Goal: Task Accomplishment & Management: Use online tool/utility

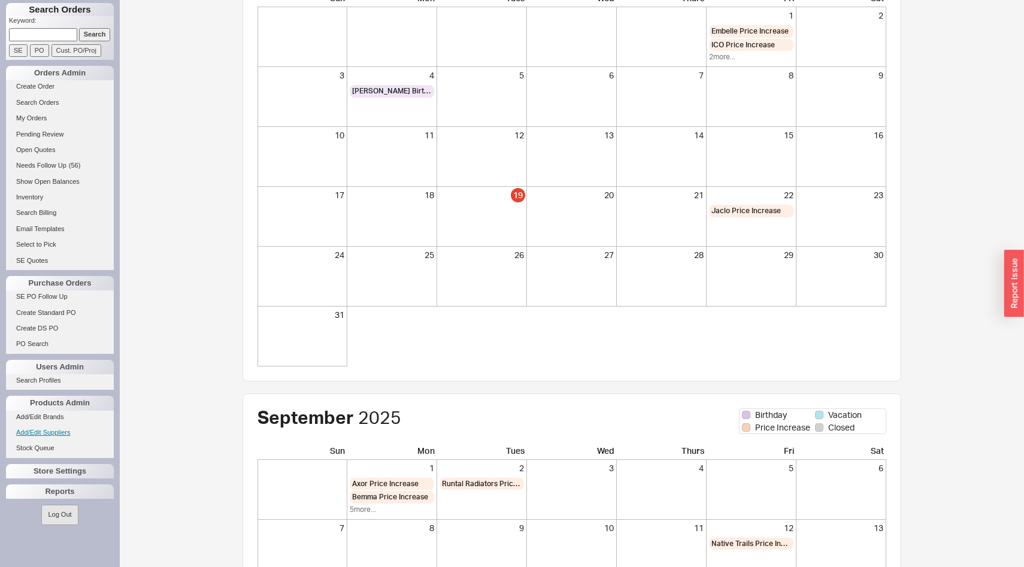
scroll to position [134, 0]
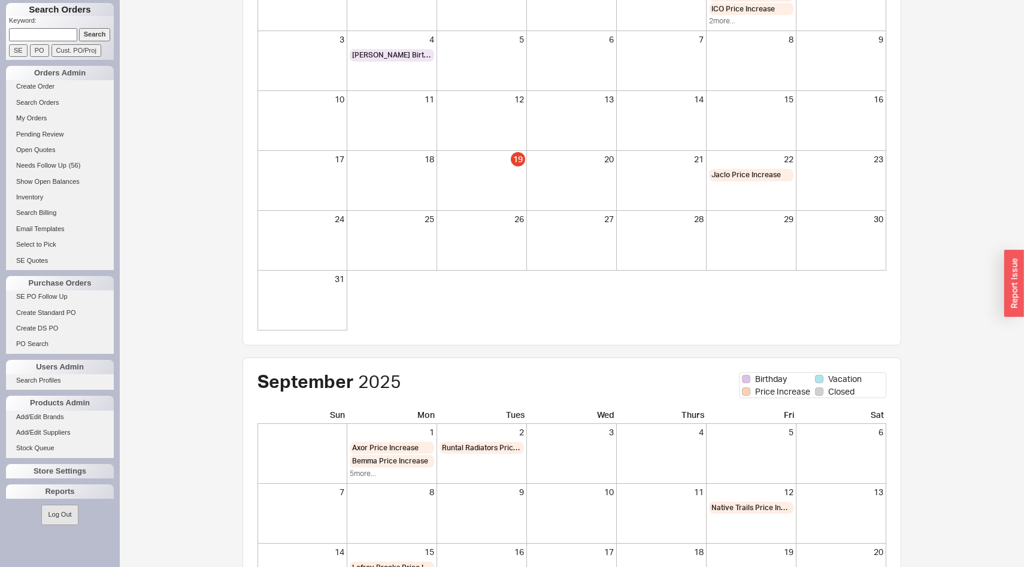
click at [49, 501] on div "Search Orders Keyword: Search SE PO Cust. PO/Proj Orders Admin Create Order Sea…" at bounding box center [60, 283] width 120 height 567
click at [52, 493] on div "Reports" at bounding box center [60, 491] width 108 height 14
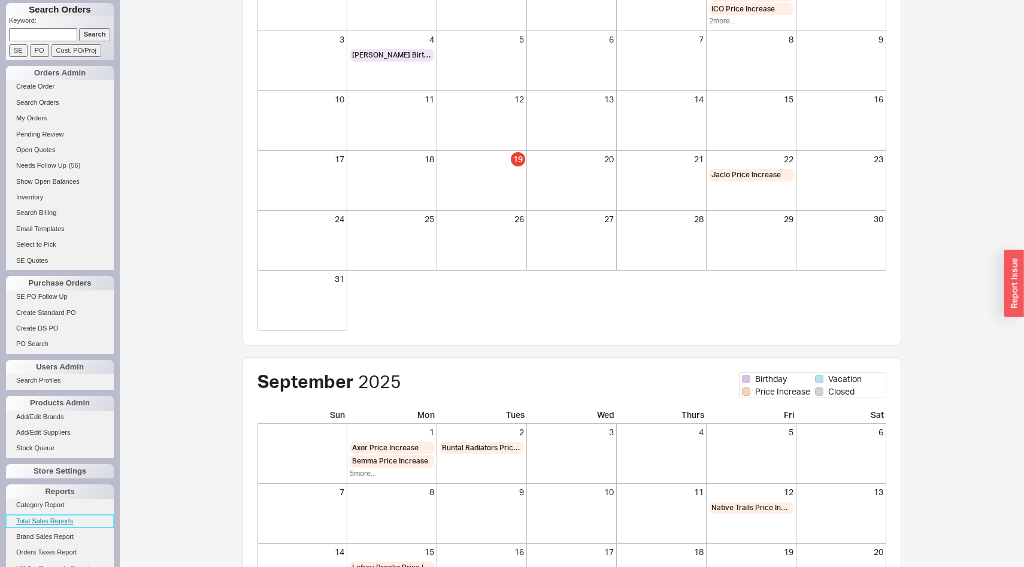
click at [54, 523] on link "Total Sales Reports" at bounding box center [60, 521] width 108 height 13
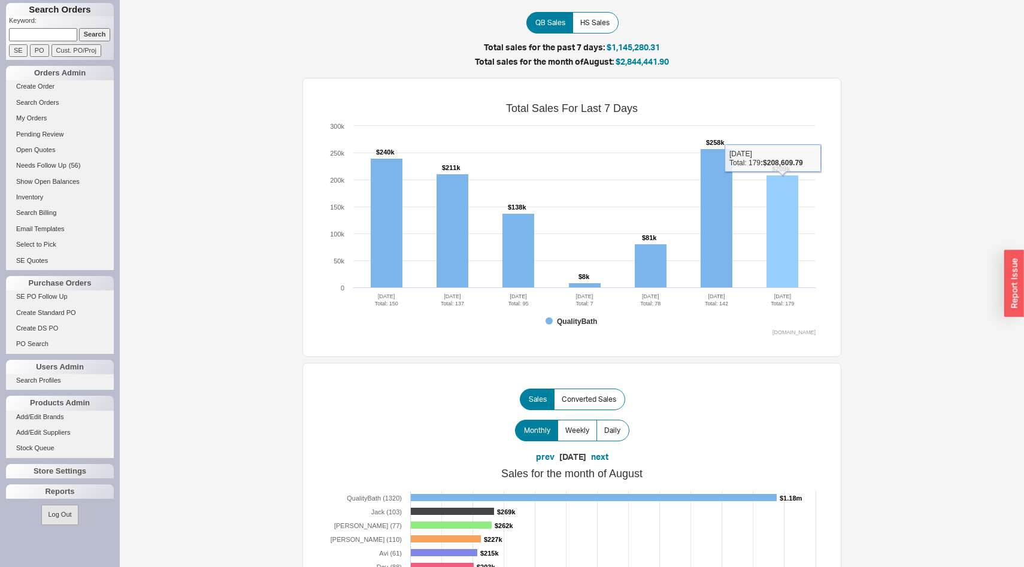
click at [786, 189] on rect at bounding box center [782, 231] width 32 height 113
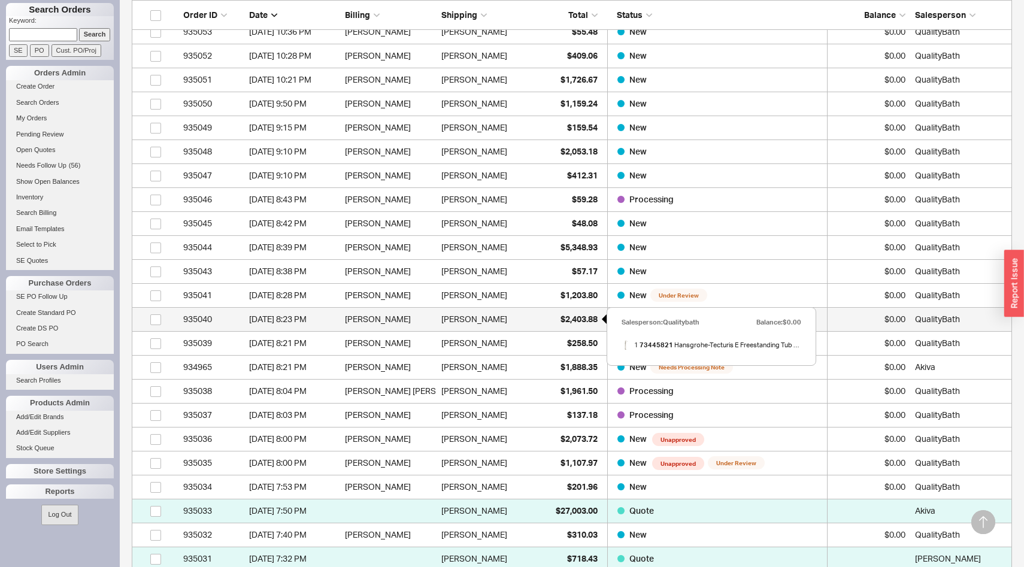
scroll to position [550, 0]
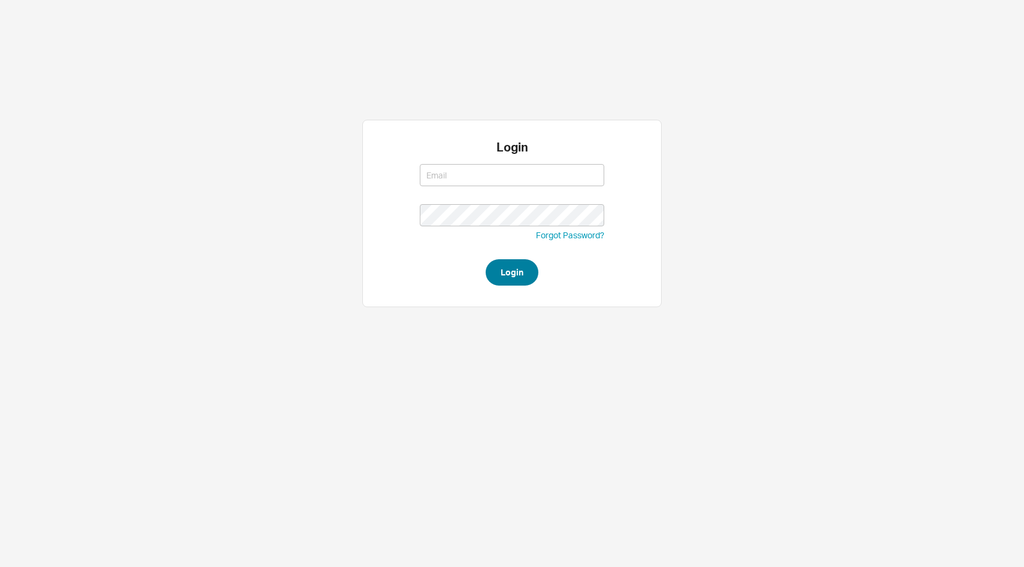
type input "[EMAIL_ADDRESS][DOMAIN_NAME]"
click at [505, 270] on button "Login" at bounding box center [512, 272] width 53 height 26
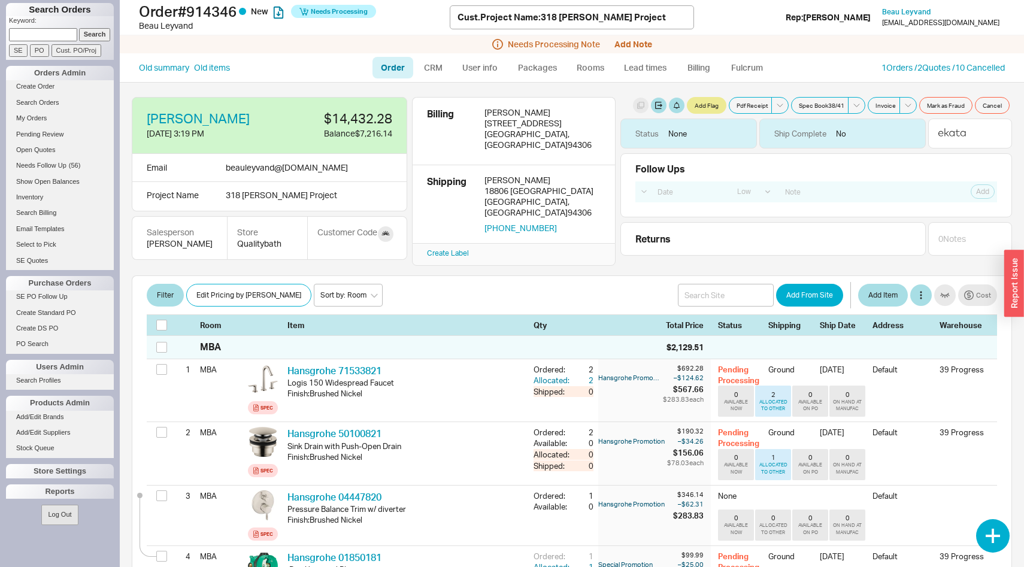
select select "LOW"
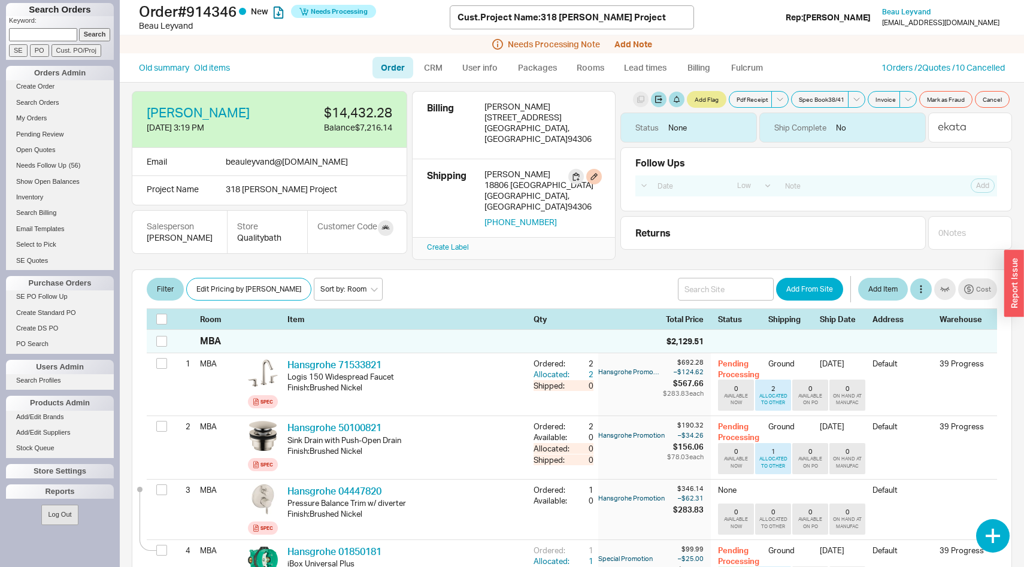
scroll to position [4, 0]
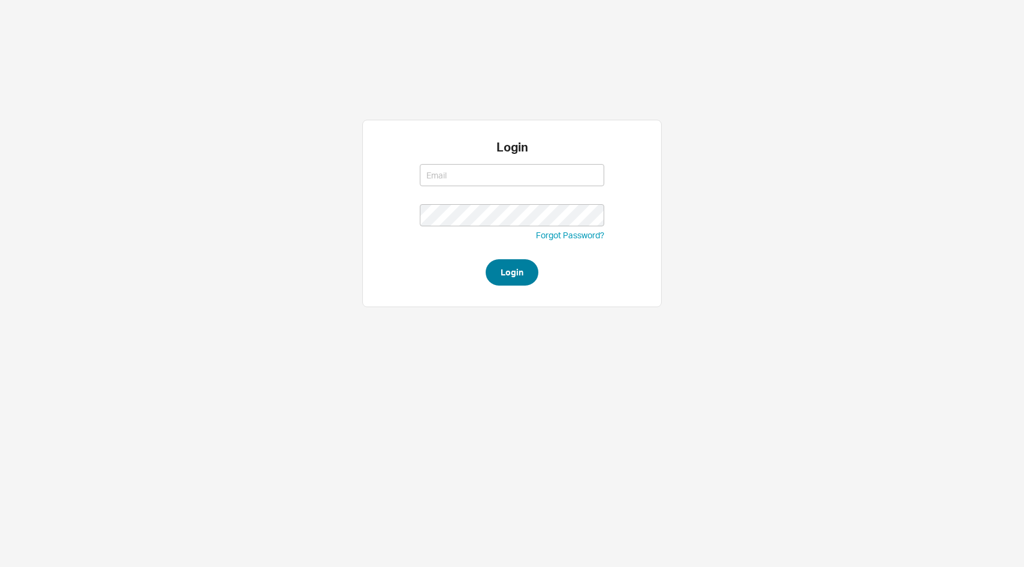
type input "sammyw@homeandstone.com"
click at [499, 275] on button "Login" at bounding box center [512, 272] width 53 height 26
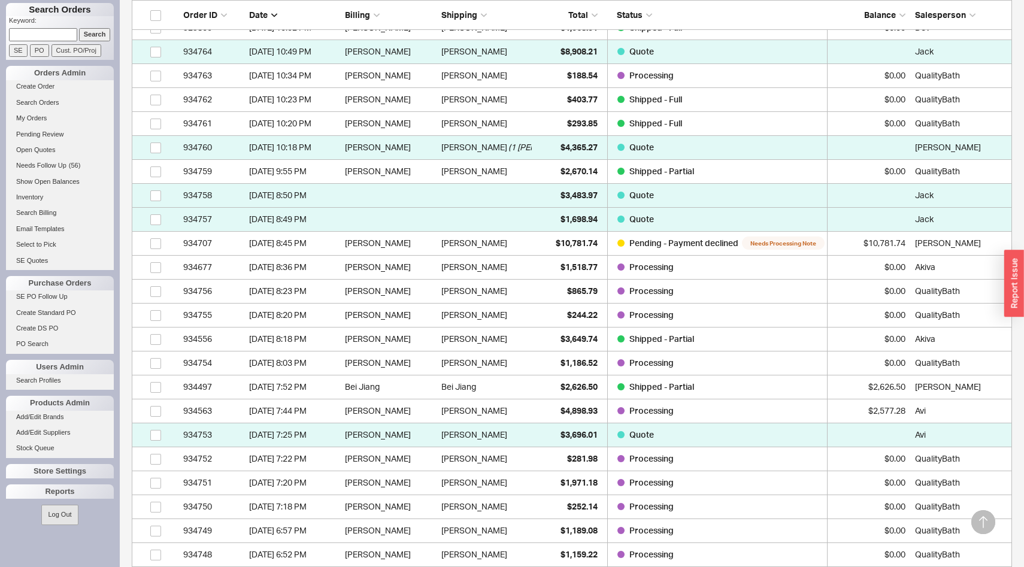
scroll to position [502, 0]
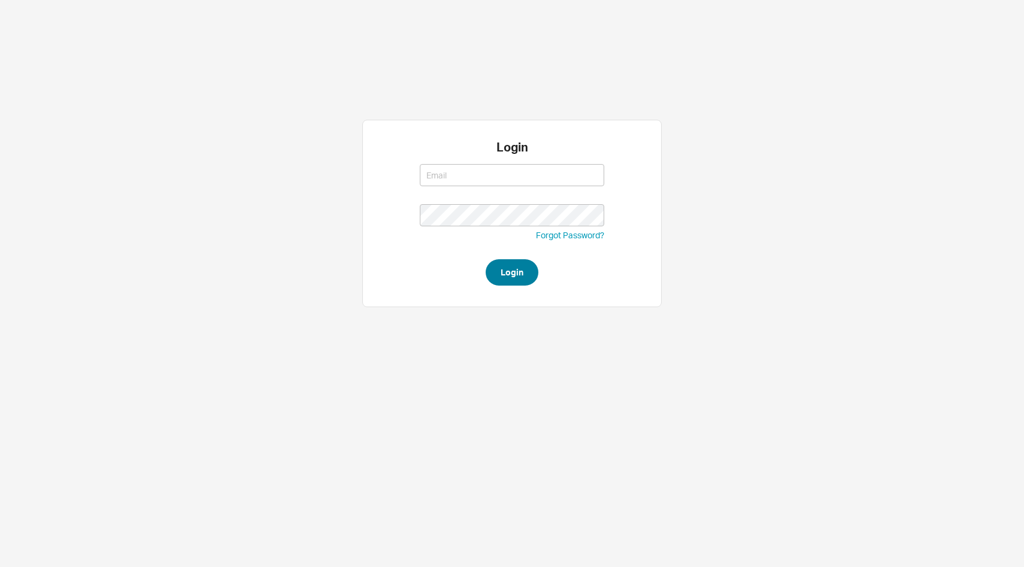
type input "[EMAIL_ADDRESS][DOMAIN_NAME]"
click at [518, 280] on button "Login" at bounding box center [512, 272] width 53 height 26
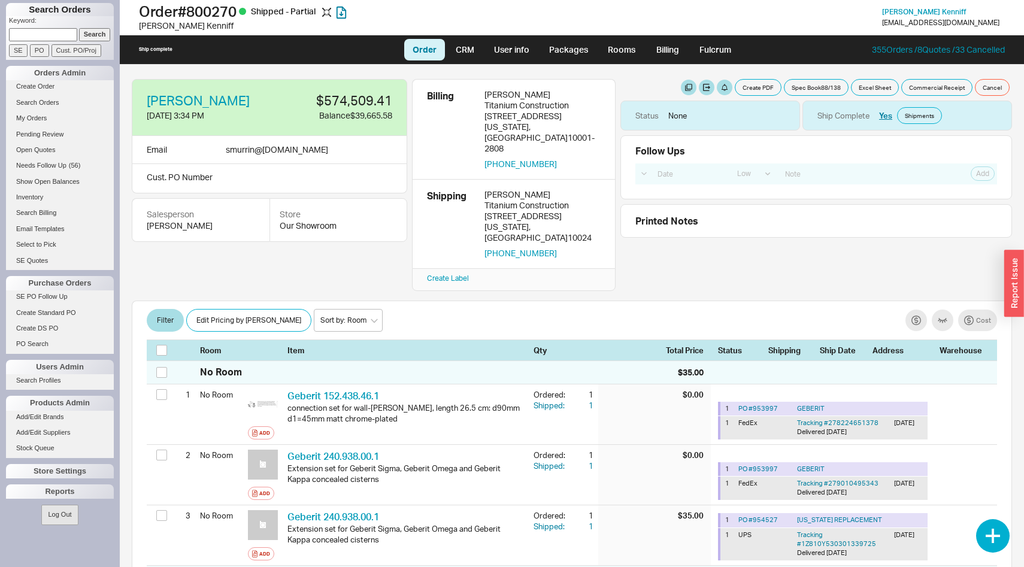
select select "LOW"
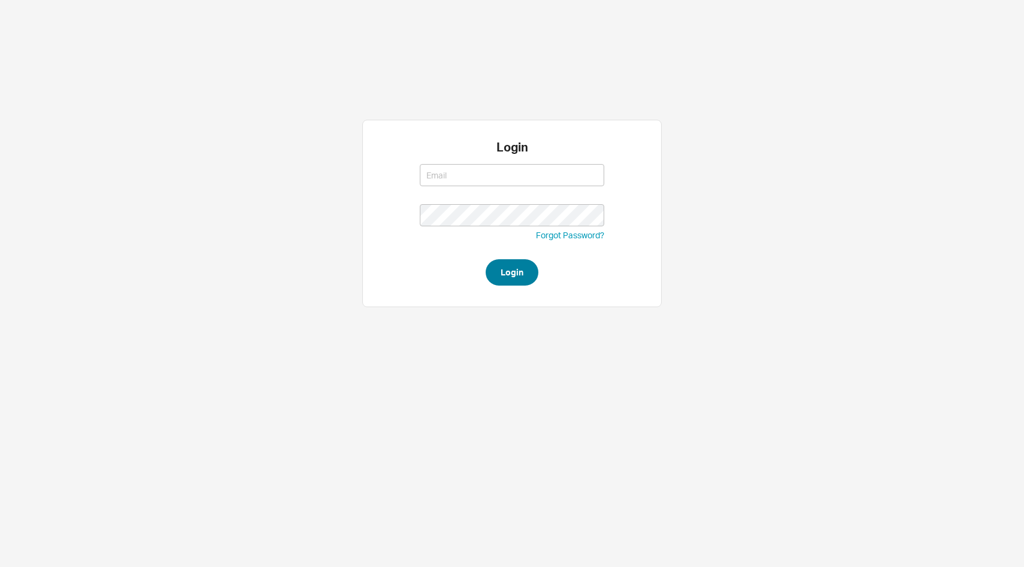
type input "[EMAIL_ADDRESS][DOMAIN_NAME]"
click at [517, 264] on button "Login" at bounding box center [512, 272] width 53 height 26
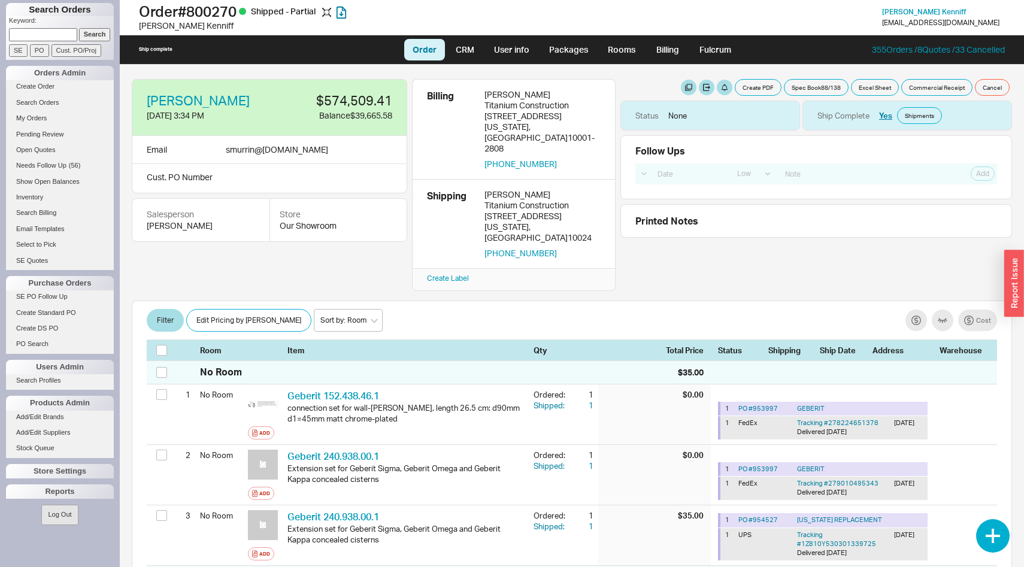
select select "LOW"
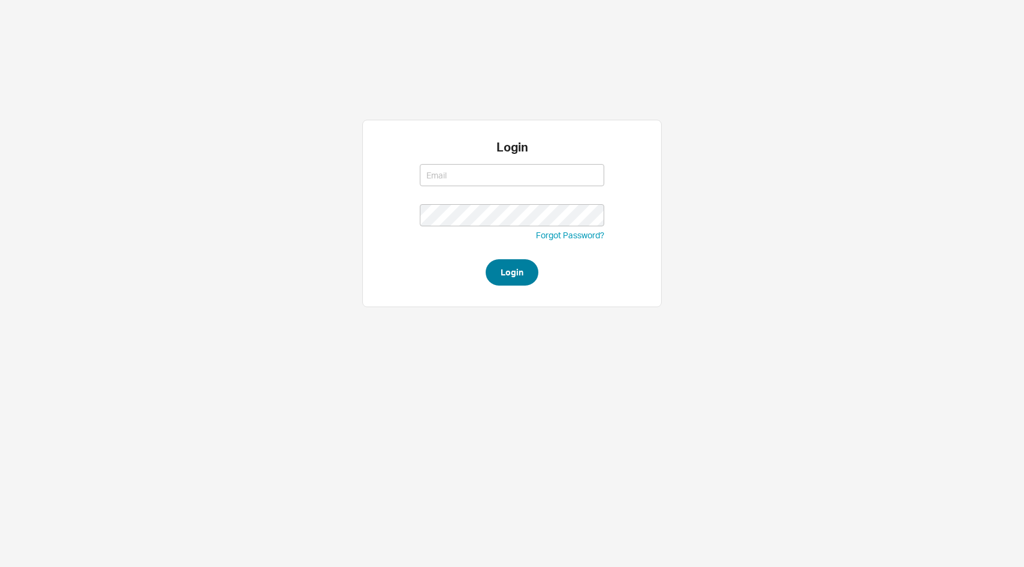
type input "[EMAIL_ADDRESS][DOMAIN_NAME]"
click at [513, 268] on button "Login" at bounding box center [512, 272] width 53 height 26
type input "[EMAIL_ADDRESS][DOMAIN_NAME]"
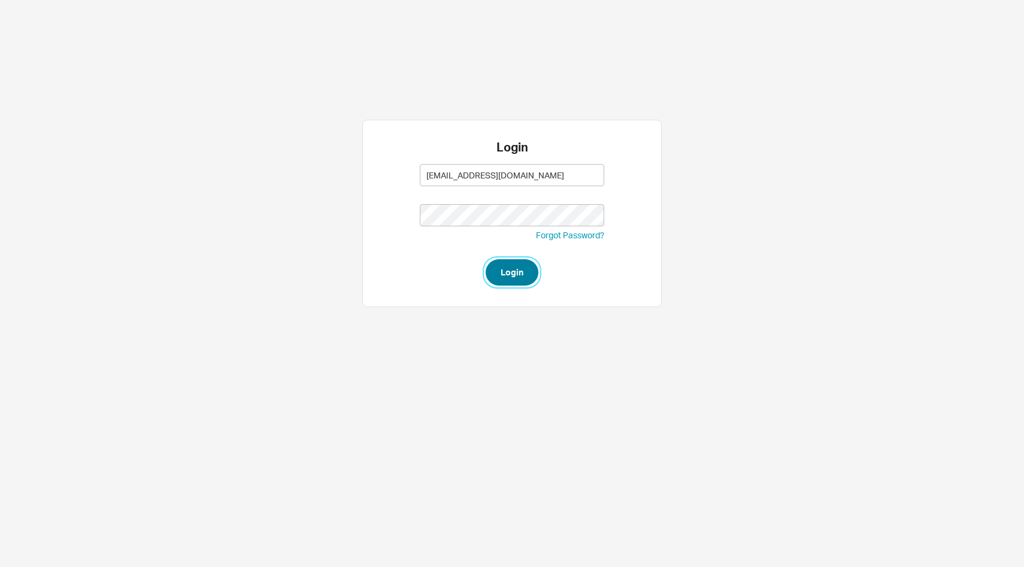
click at [513, 277] on button "Login" at bounding box center [512, 272] width 53 height 26
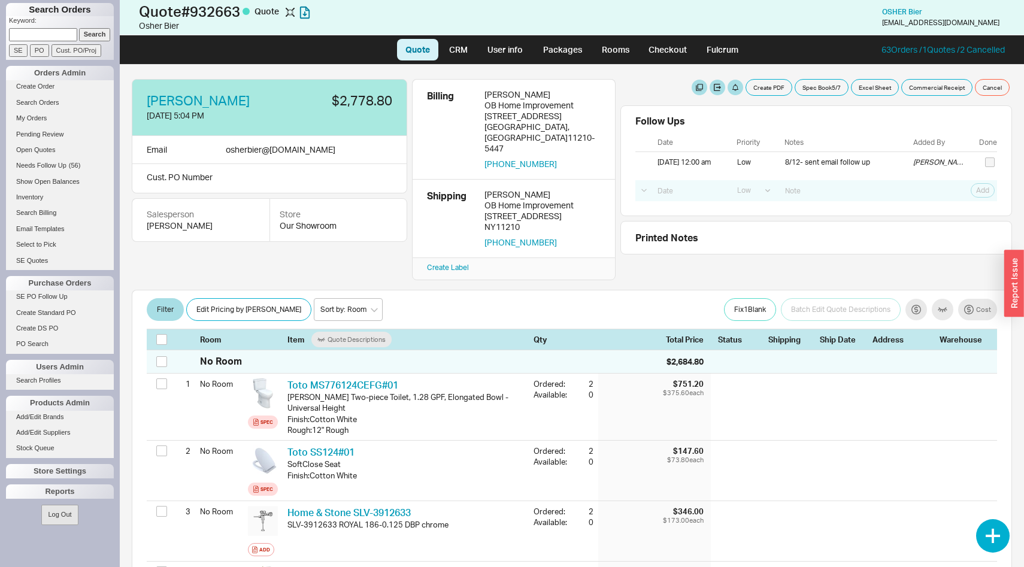
select select "LOW"
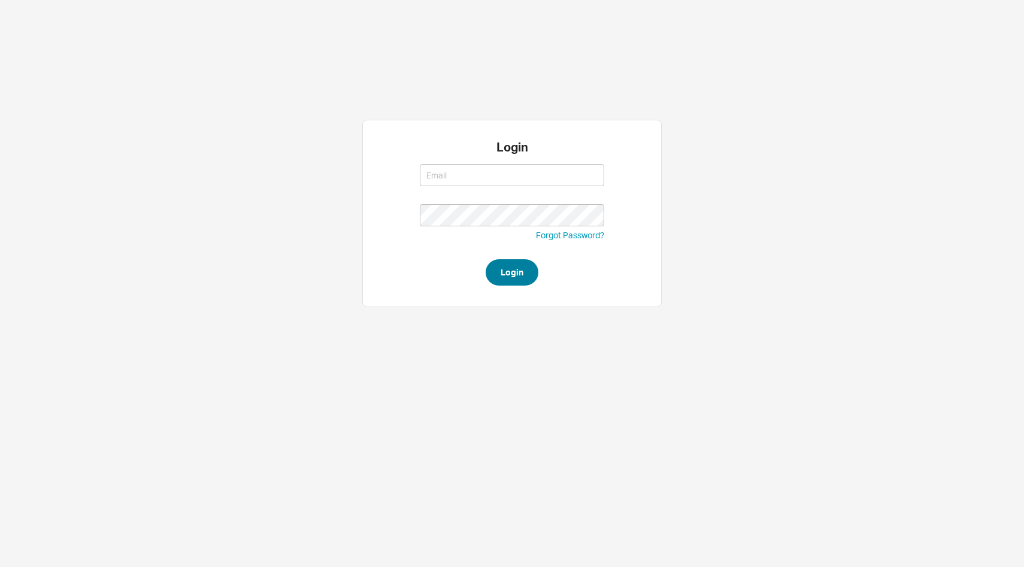
type input "[EMAIL_ADDRESS][DOMAIN_NAME]"
type input "sammyw@homeandstone.com"
click at [516, 271] on button "Login" at bounding box center [512, 272] width 53 height 26
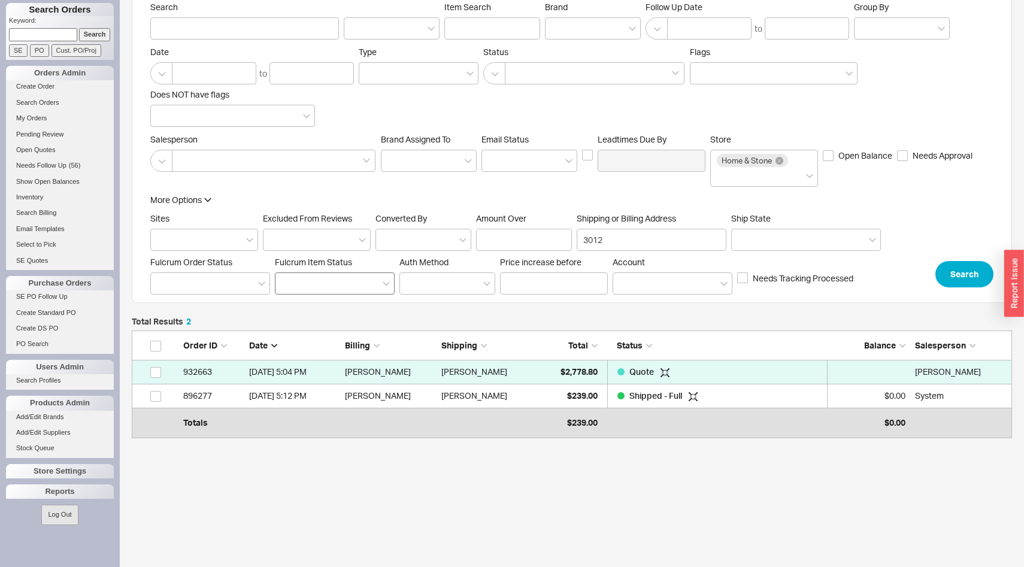
scroll to position [56, 0]
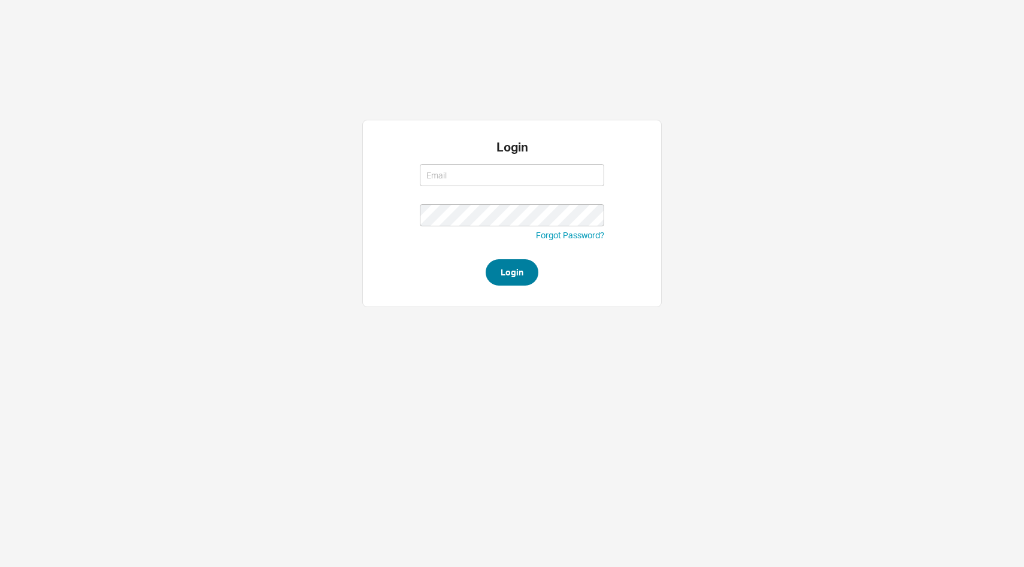
type input "[EMAIL_ADDRESS][DOMAIN_NAME]"
click at [505, 283] on button "Login" at bounding box center [512, 272] width 53 height 26
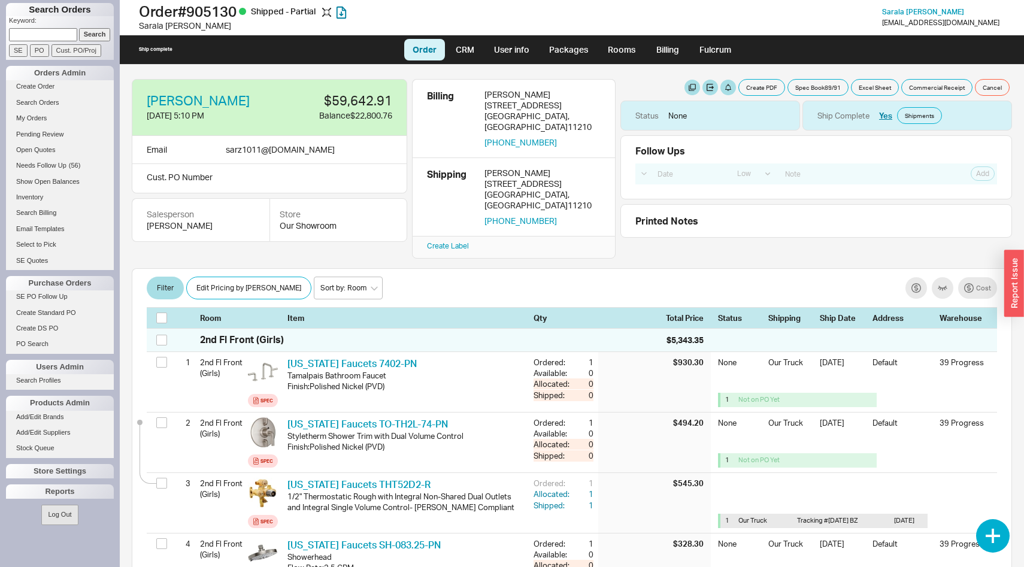
select select "LOW"
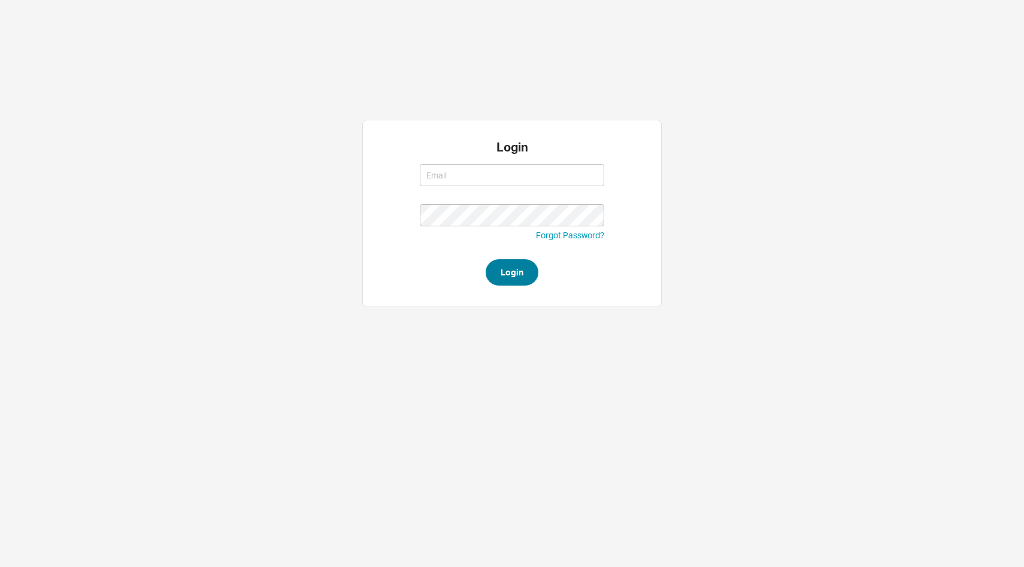
type input "[EMAIL_ADDRESS][DOMAIN_NAME]"
click at [521, 277] on button "Login" at bounding box center [512, 272] width 53 height 26
type input "[EMAIL_ADDRESS][DOMAIN_NAME]"
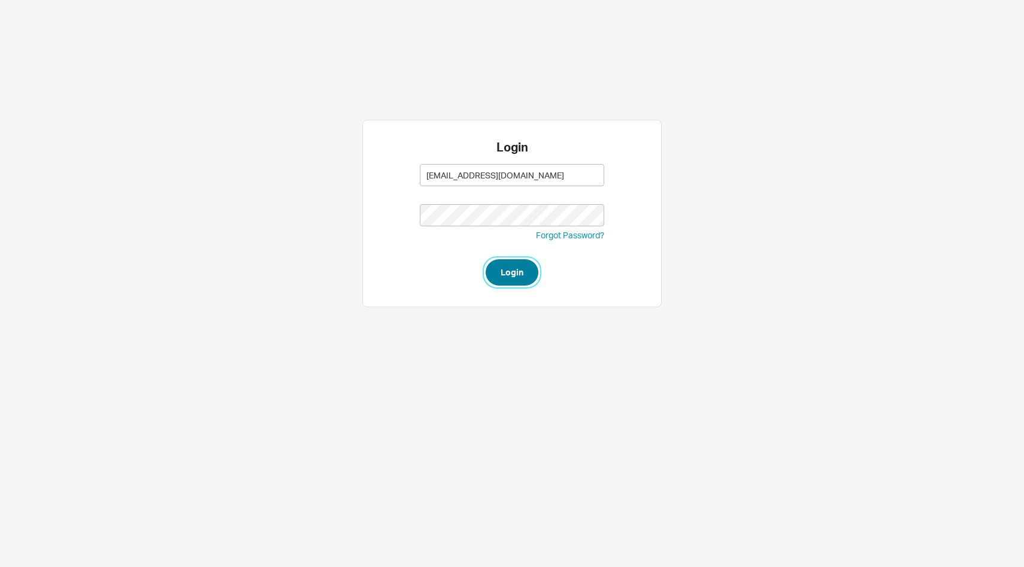
click at [525, 272] on button "Login" at bounding box center [512, 272] width 53 height 26
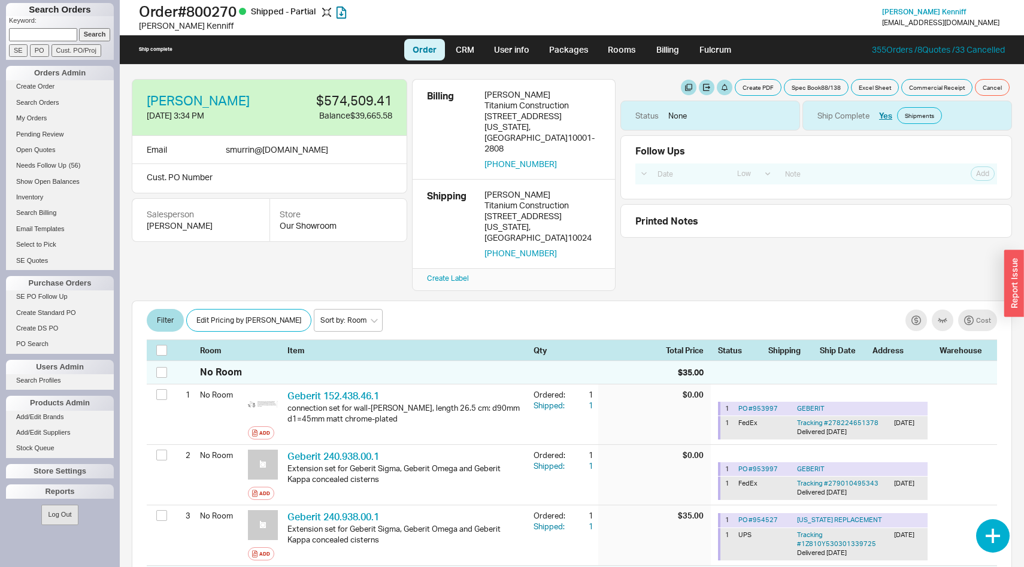
select select "LOW"
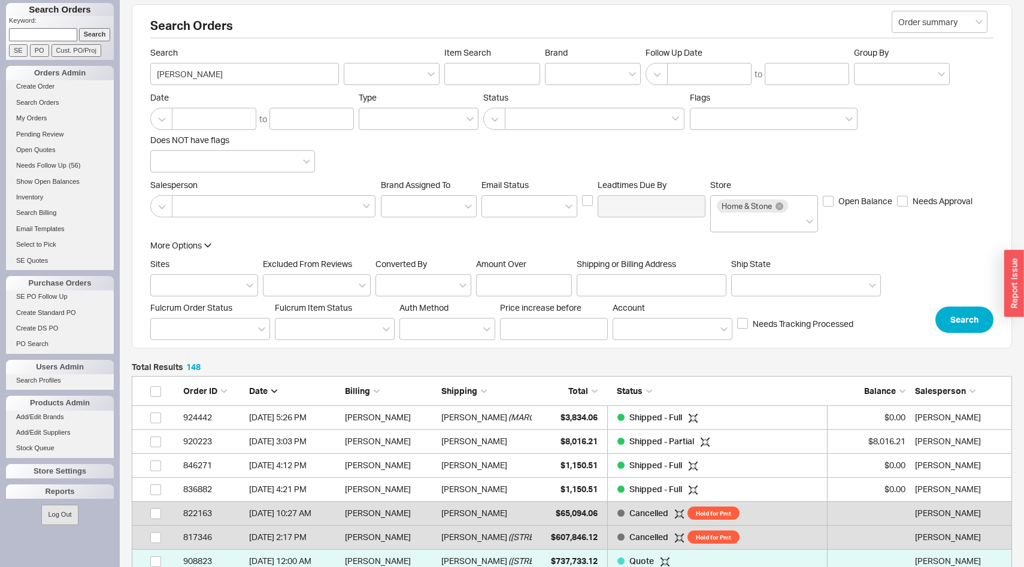
scroll to position [13, 0]
